Goal: Navigation & Orientation: Find specific page/section

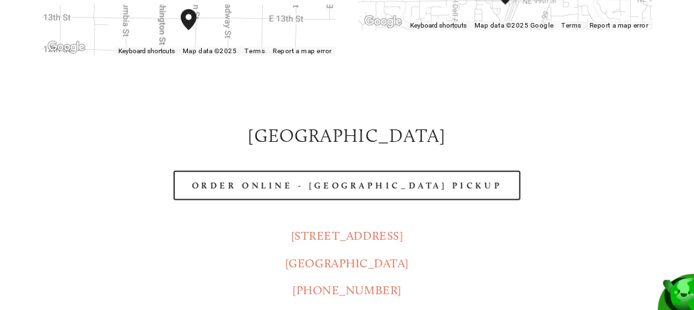
scroll to position [526, 0]
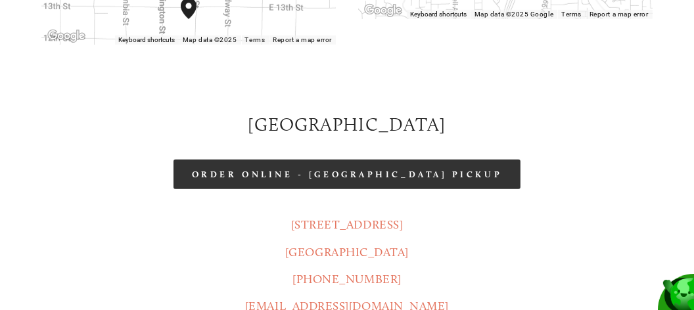
click at [393, 160] on link "Order Online - [GEOGRAPHIC_DATA] Pickup" at bounding box center [347, 175] width 347 height 30
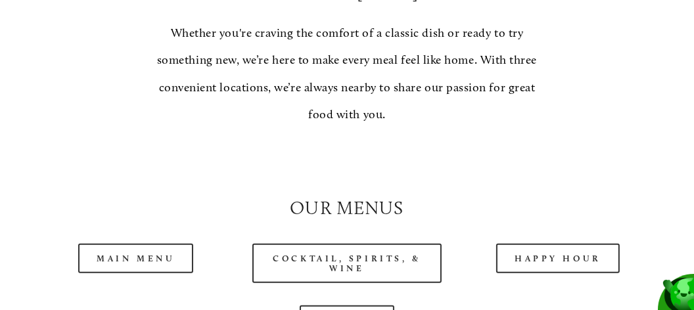
scroll to position [1052, 0]
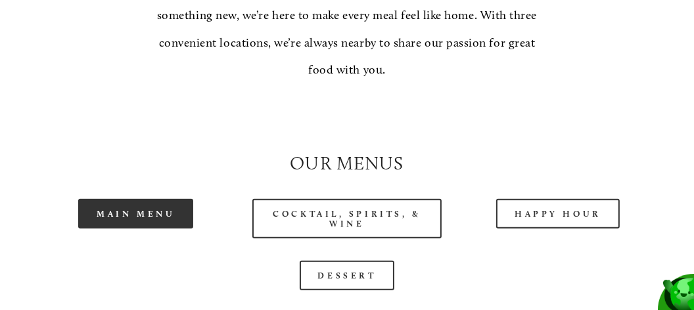
click at [150, 214] on link "Main Menu" at bounding box center [135, 214] width 115 height 30
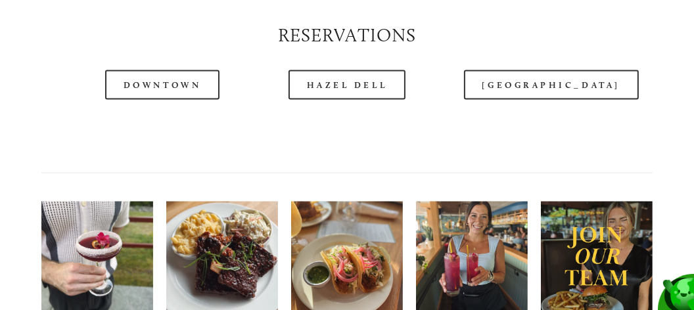
scroll to position [1577, 0]
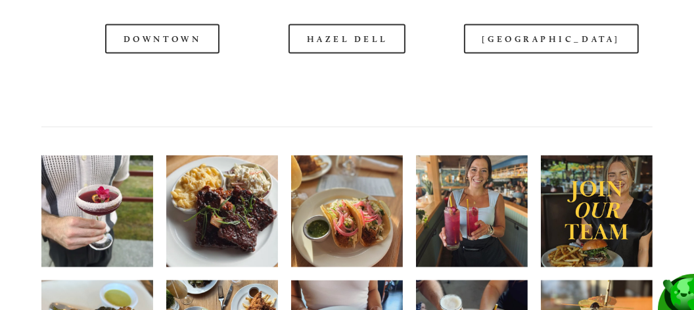
click at [515, 39] on div at bounding box center [315, 22] width 588 height 68
click at [542, 40] on div at bounding box center [315, 22] width 588 height 68
click at [556, 39] on div at bounding box center [315, 22] width 588 height 68
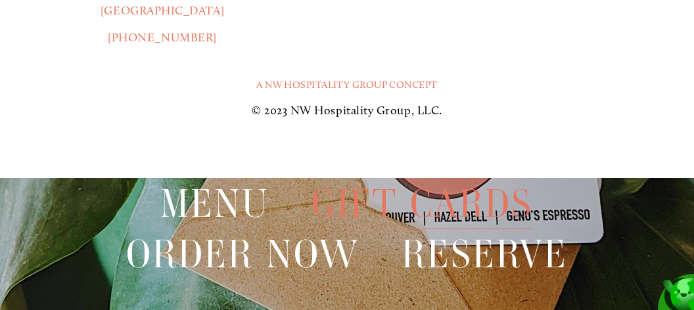
scroll to position [2432, 0]
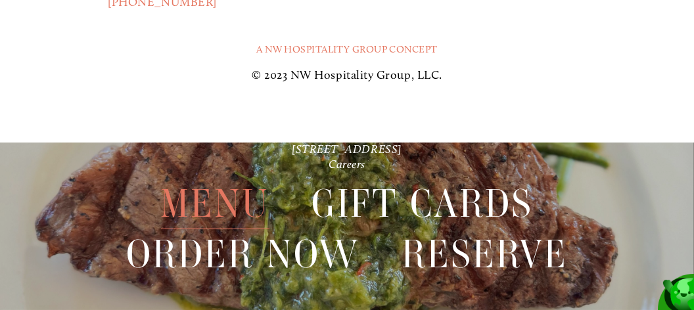
click at [213, 199] on span "Menu" at bounding box center [215, 204] width 109 height 51
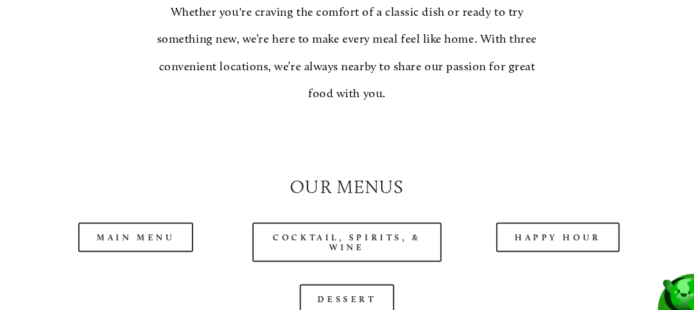
scroll to position [1052, 0]
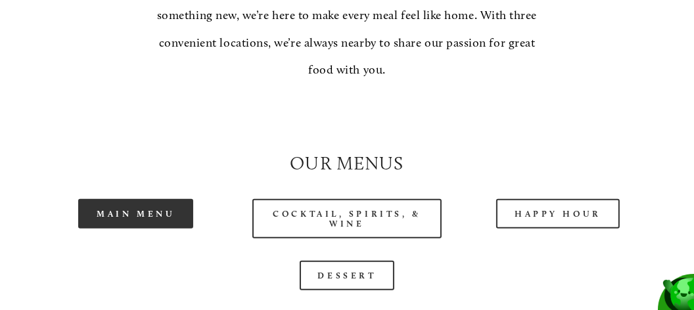
click at [152, 214] on link "Main Menu" at bounding box center [135, 214] width 115 height 30
